Goal: Ask a question

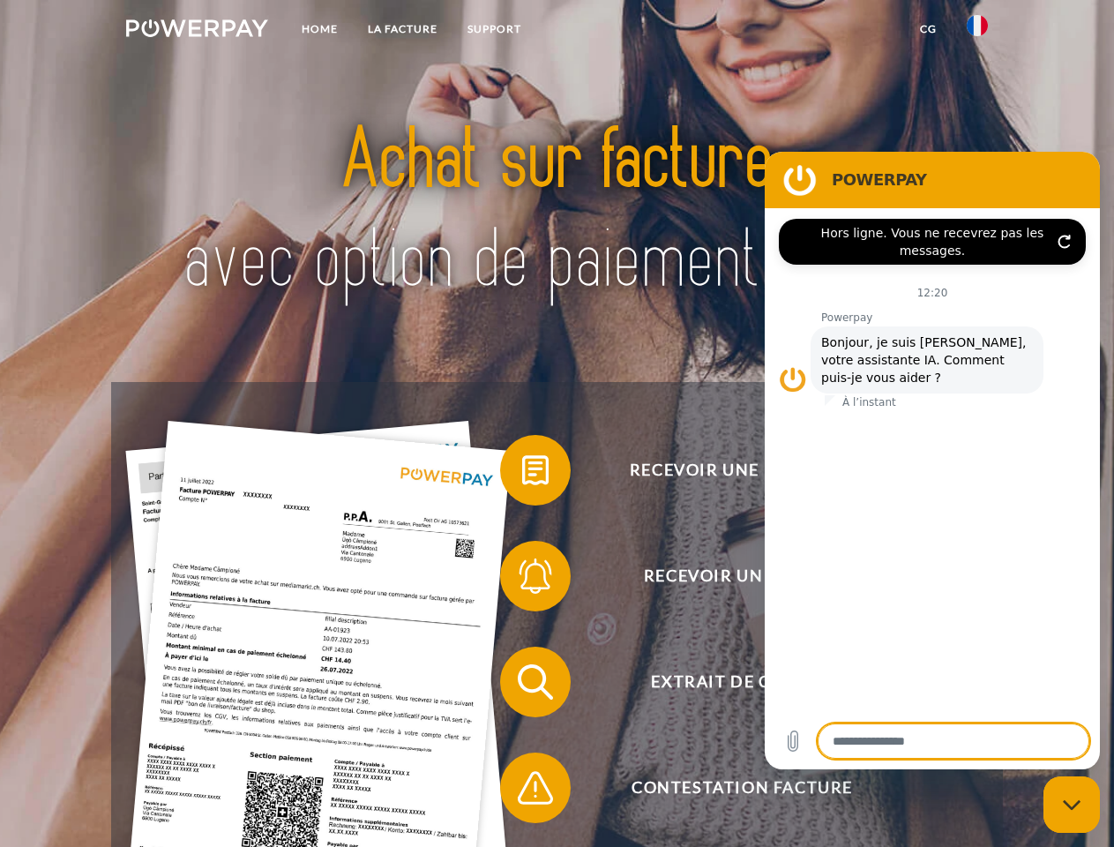
click at [197, 31] on img at bounding box center [197, 28] width 142 height 18
click at [978, 31] on img at bounding box center [977, 25] width 21 height 21
click at [928, 29] on link "CG" at bounding box center [928, 29] width 47 height 32
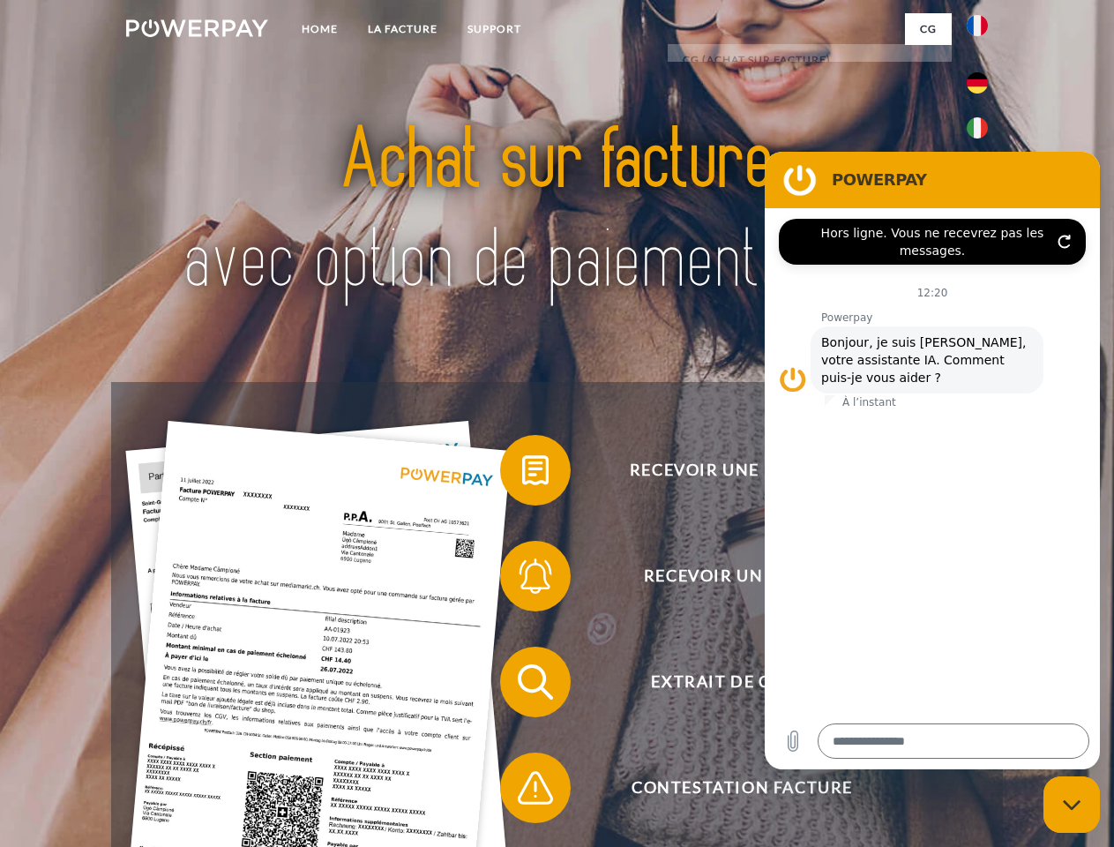
click at [522, 474] on span at bounding box center [509, 470] width 88 height 88
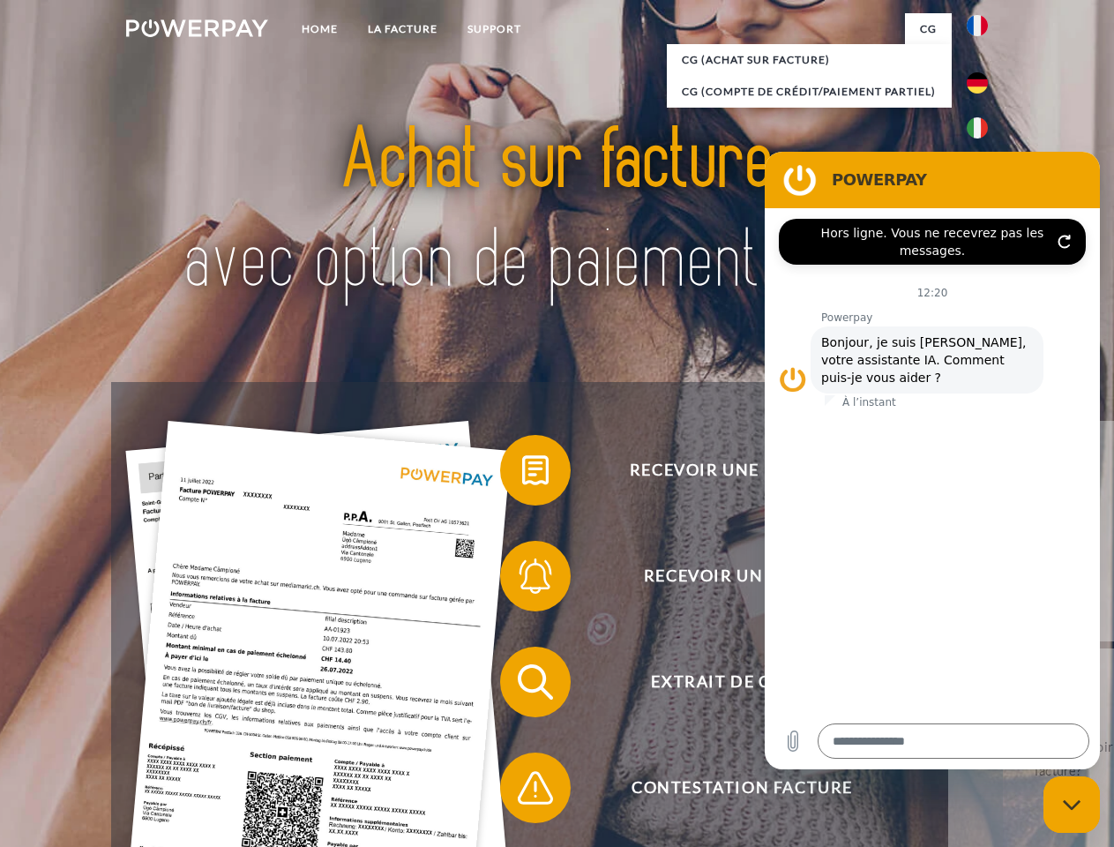
click at [522, 580] on span at bounding box center [509, 576] width 88 height 88
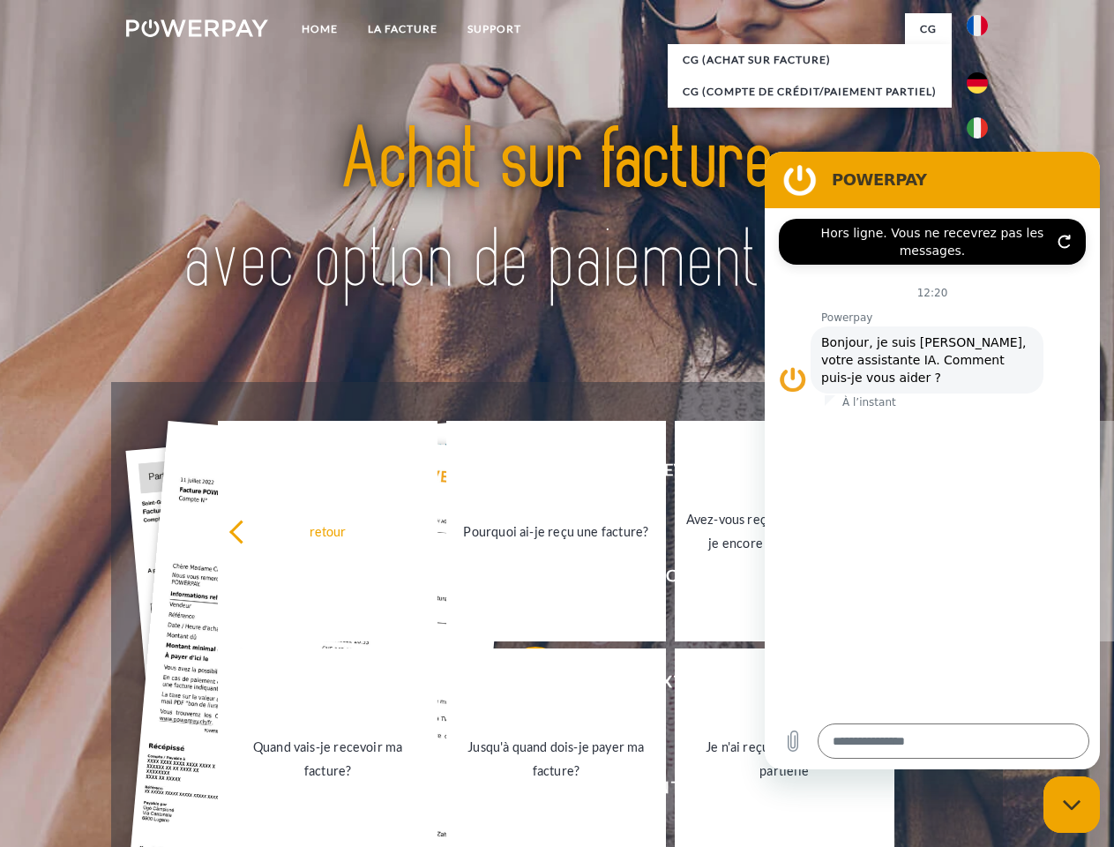
click at [522, 686] on link "Jusqu'à quand dois-je payer ma facture?" at bounding box center [556, 759] width 220 height 221
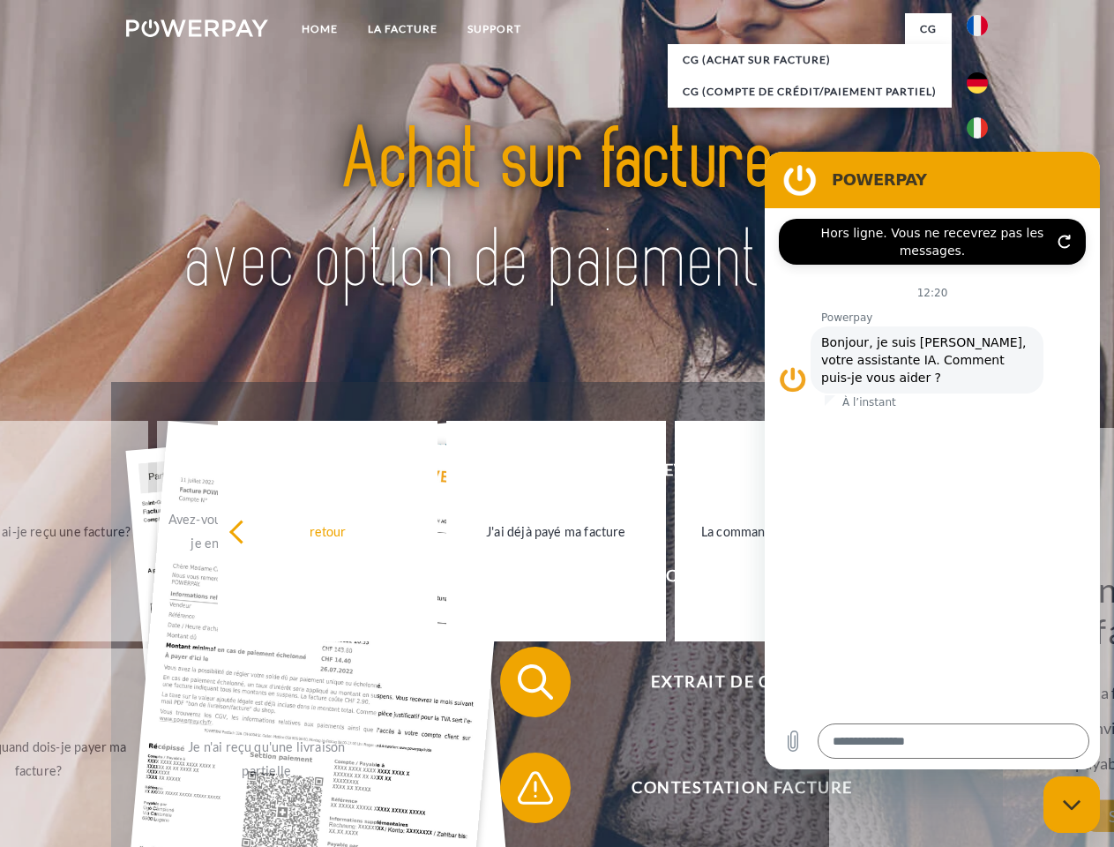
click at [522, 791] on span at bounding box center [509, 788] width 88 height 88
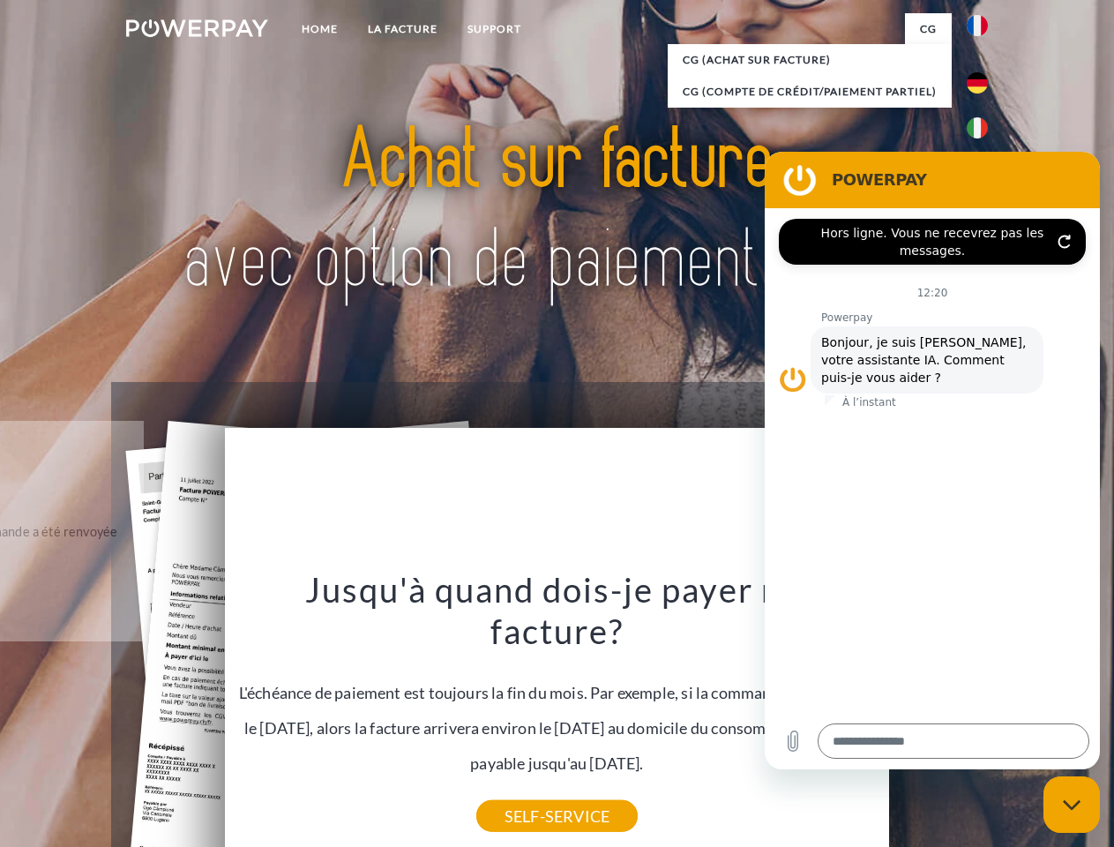
click at [1072, 805] on icon "Fermer la fenêtre de messagerie" at bounding box center [1072, 804] width 19 height 11
type textarea "*"
